Goal: Transaction & Acquisition: Purchase product/service

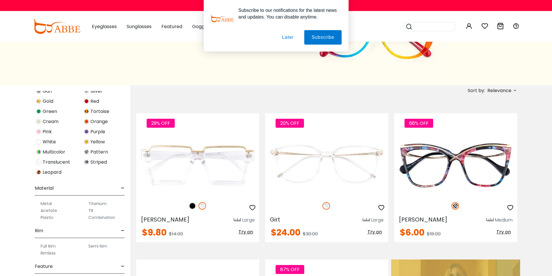
scroll to position [231, 0]
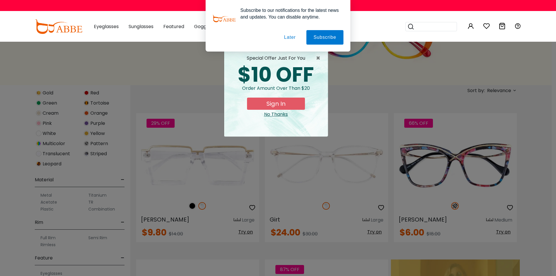
type input "**********"
click at [0, 0] on button "Later" at bounding box center [0, 0] width 0 height 0
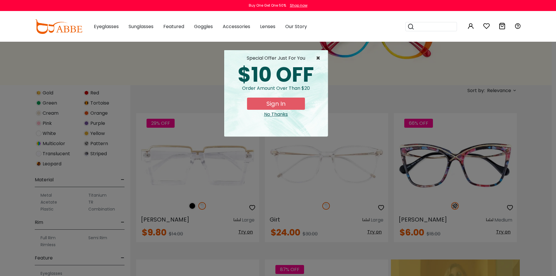
click at [321, 60] on span "×" at bounding box center [319, 58] width 7 height 7
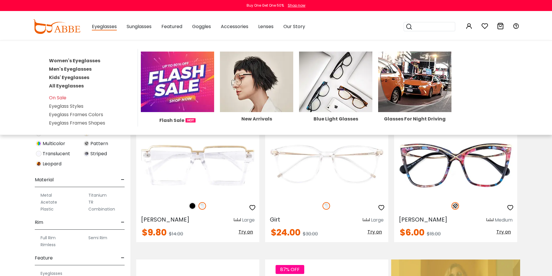
click at [74, 62] on link "Women's Eyeglasses" at bounding box center [74, 60] width 51 height 7
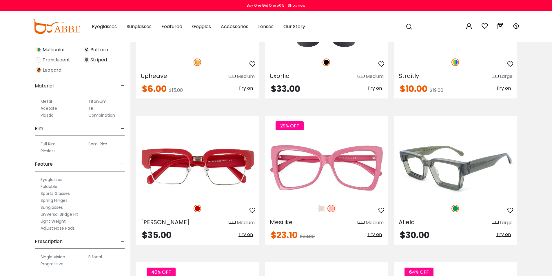
scroll to position [2724, 0]
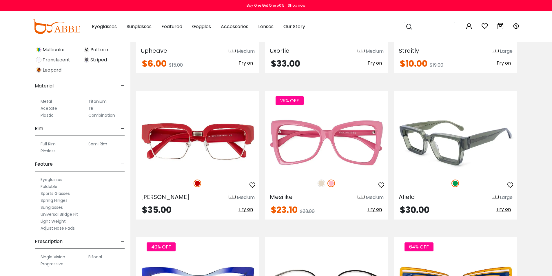
type input "**********"
click at [477, 141] on img at bounding box center [455, 143] width 123 height 62
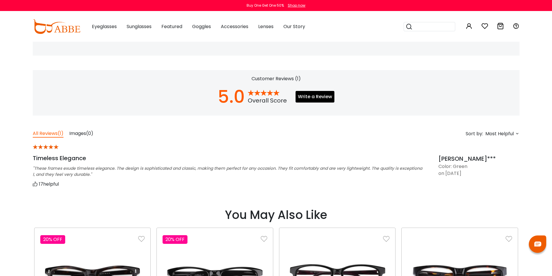
scroll to position [290, 0]
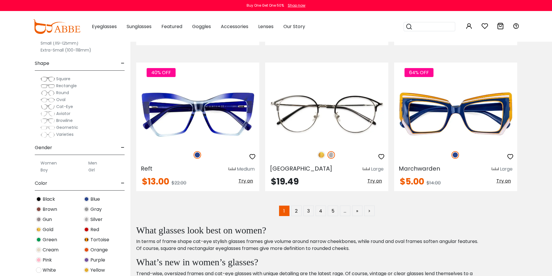
scroll to position [2899, 0]
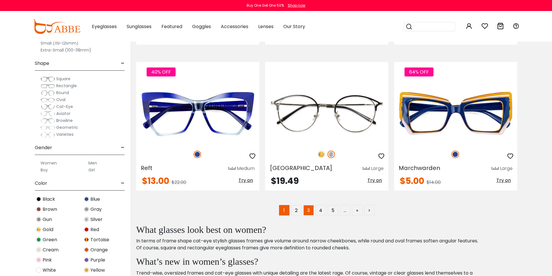
click at [304, 211] on link "3" at bounding box center [308, 210] width 10 height 10
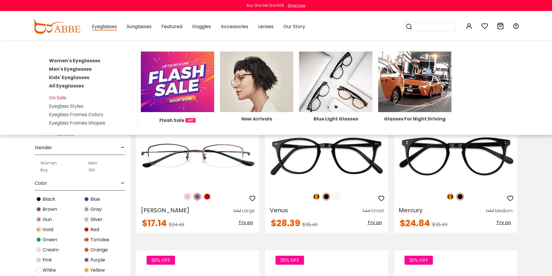
scroll to position [1014, 0]
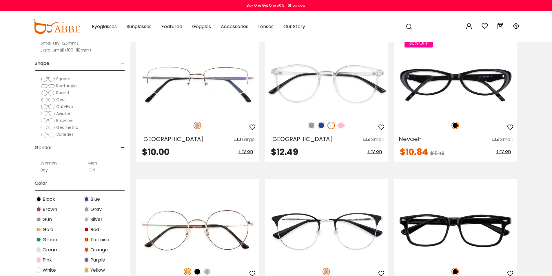
type input "**********"
click at [21, 168] on div "Size - Extra-Large (141+mm) Large (133-140mm) Medium (126-132mm) Small (119-125…" at bounding box center [65, 133] width 130 height 285
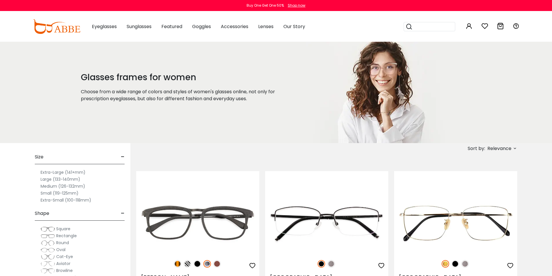
scroll to position [0, 0]
click at [68, 188] on label "Medium (126-132mm)" at bounding box center [63, 188] width 45 height 7
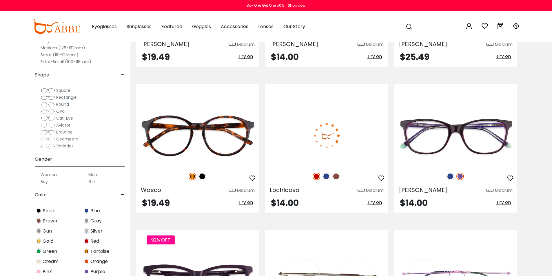
scroll to position [2000, 0]
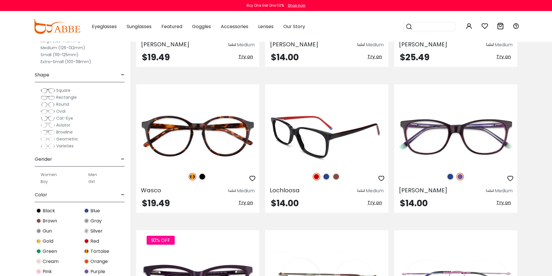
type input "**********"
click at [327, 179] on img at bounding box center [327, 177] width 8 height 8
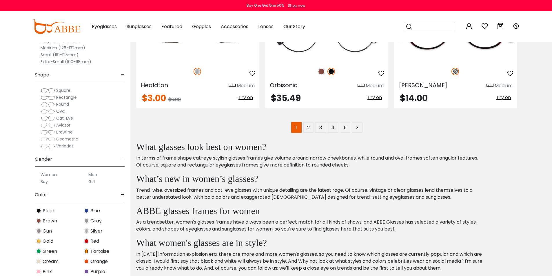
scroll to position [2985, 0]
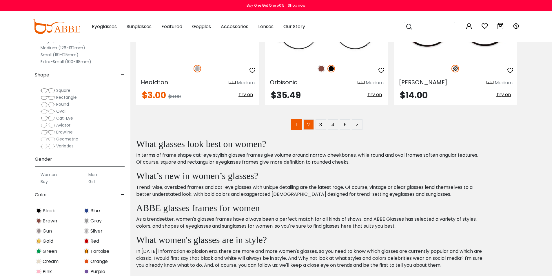
click at [312, 126] on link "2" at bounding box center [308, 124] width 10 height 10
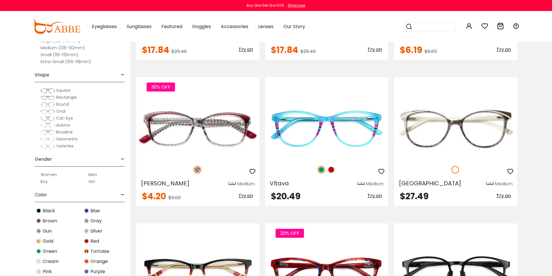
scroll to position [985, 0]
